Goal: Navigation & Orientation: Go to known website

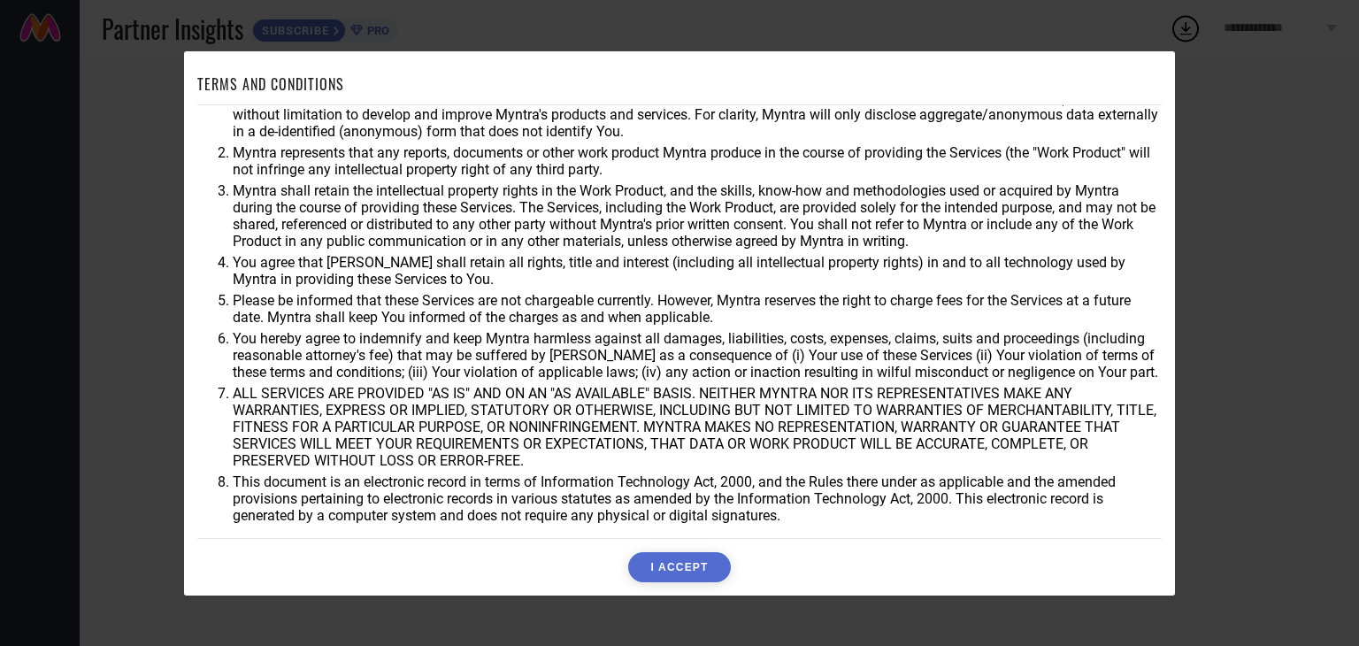
scroll to position [50, 0]
click at [694, 577] on button "I ACCEPT" at bounding box center [679, 567] width 102 height 30
